Goal: Transaction & Acquisition: Purchase product/service

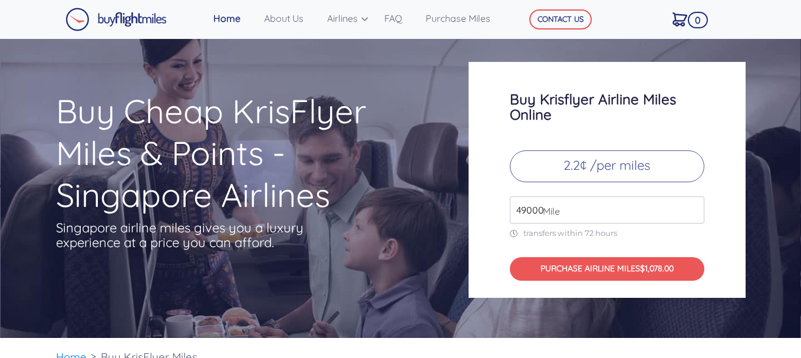
click at [694, 216] on input "49000" at bounding box center [607, 209] width 194 height 27
click at [694, 205] on input "50000" at bounding box center [607, 209] width 194 height 27
type input "49000"
click at [692, 215] on input "49000" at bounding box center [607, 209] width 194 height 27
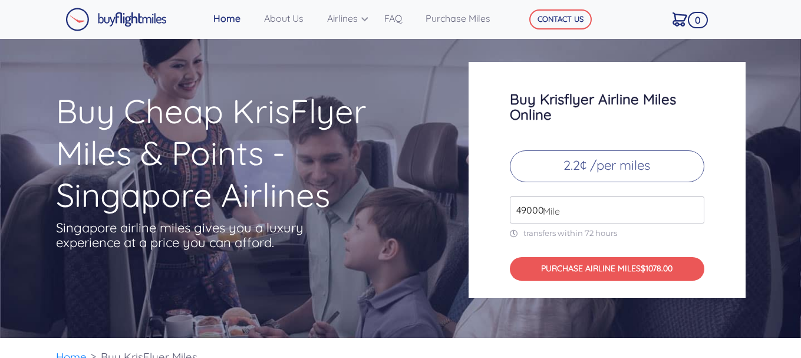
click at [692, 215] on input "49000" at bounding box center [607, 209] width 194 height 27
type input "4"
type input "10000"
